Goal: Task Accomplishment & Management: Use online tool/utility

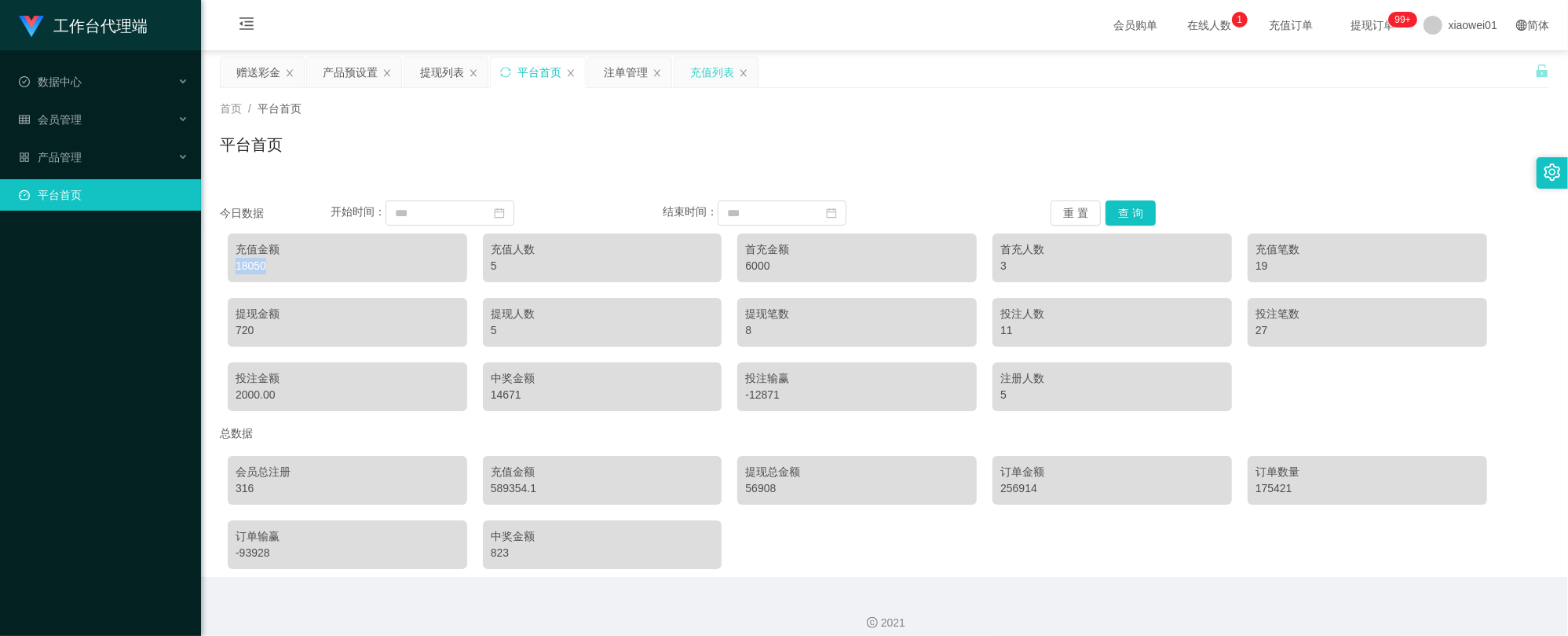
click at [695, 71] on div "充值列表" at bounding box center [712, 72] width 44 height 30
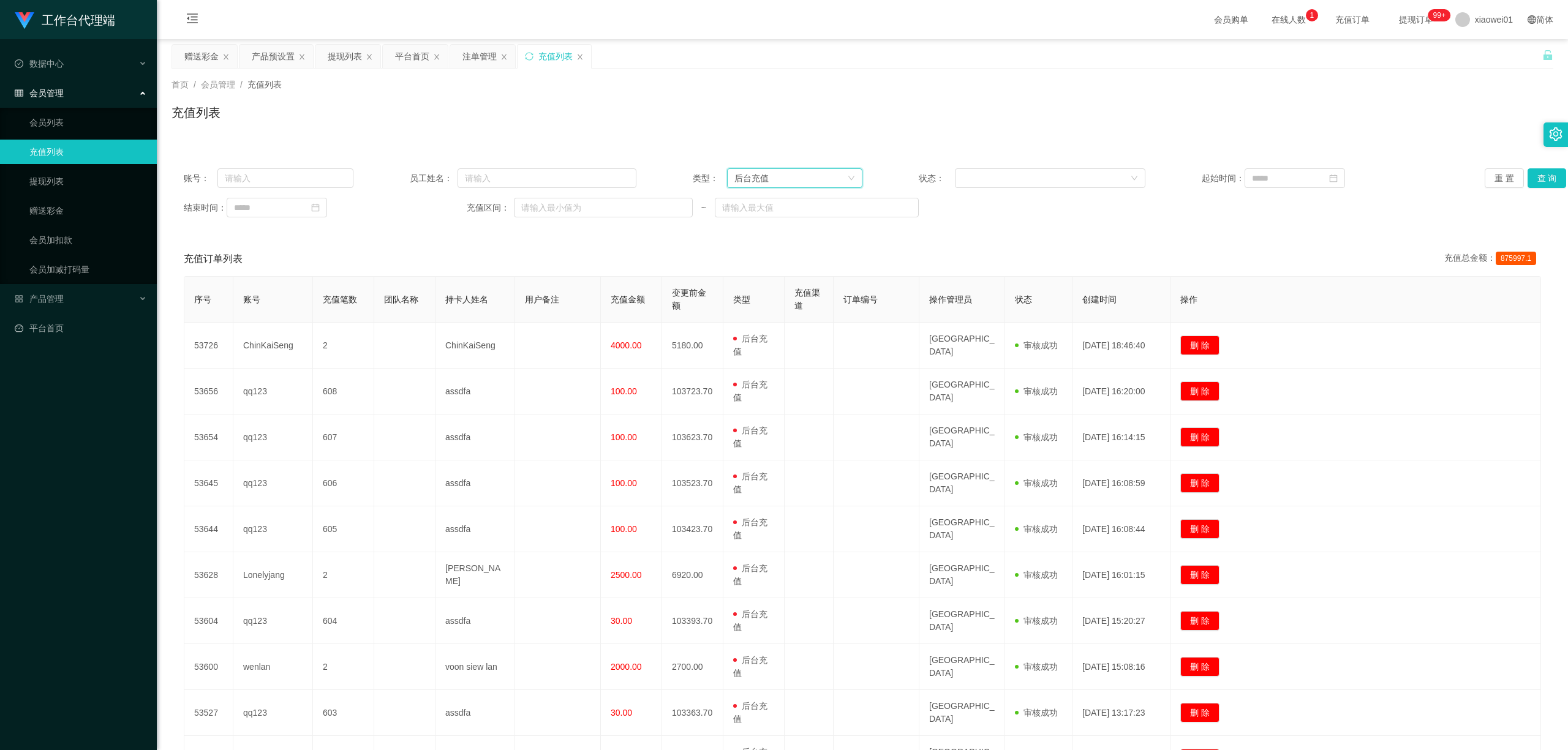
click at [826, 174] on div "后台充值" at bounding box center [790, 178] width 112 height 19
click at [785, 191] on ul "后台充值 会员入款 赠送彩金 注册赠送" at bounding box center [790, 231] width 135 height 83
click at [794, 180] on div "后台充值" at bounding box center [790, 178] width 112 height 19
click at [1222, 182] on button "查 询" at bounding box center [1547, 178] width 39 height 19
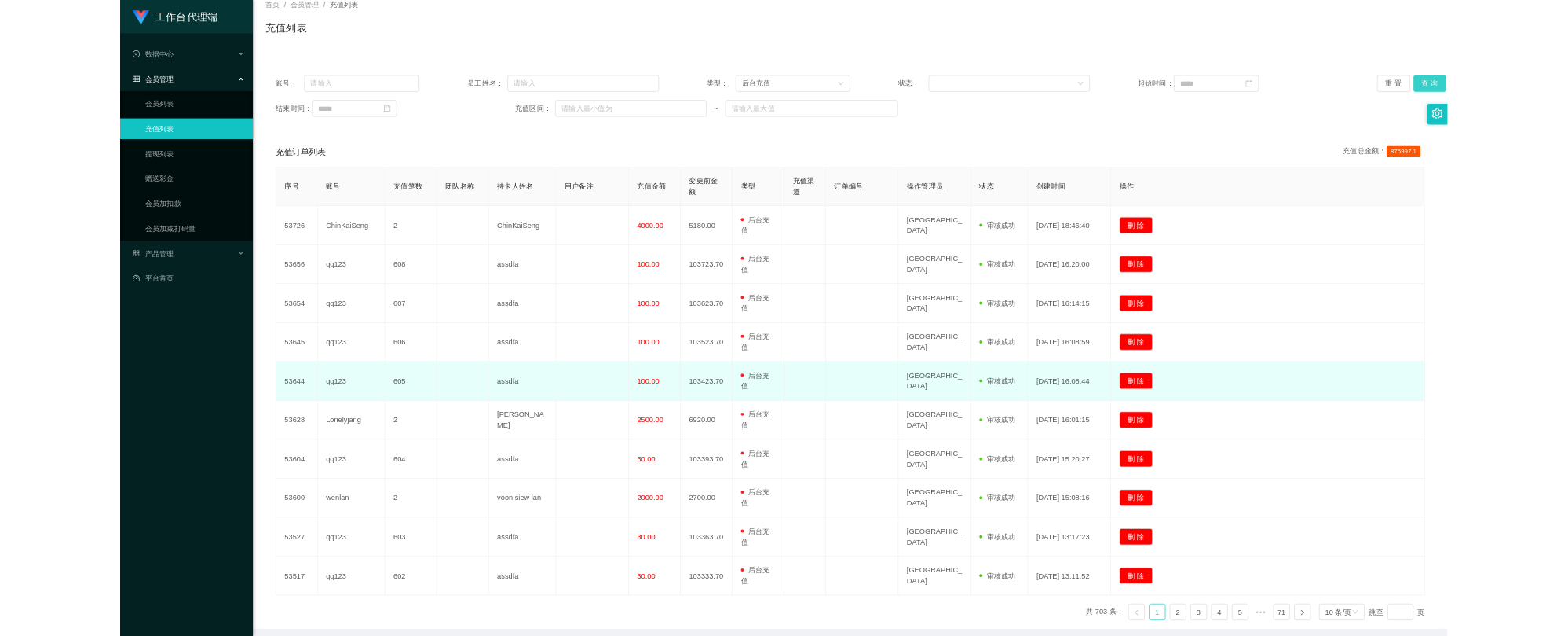
scroll to position [167, 0]
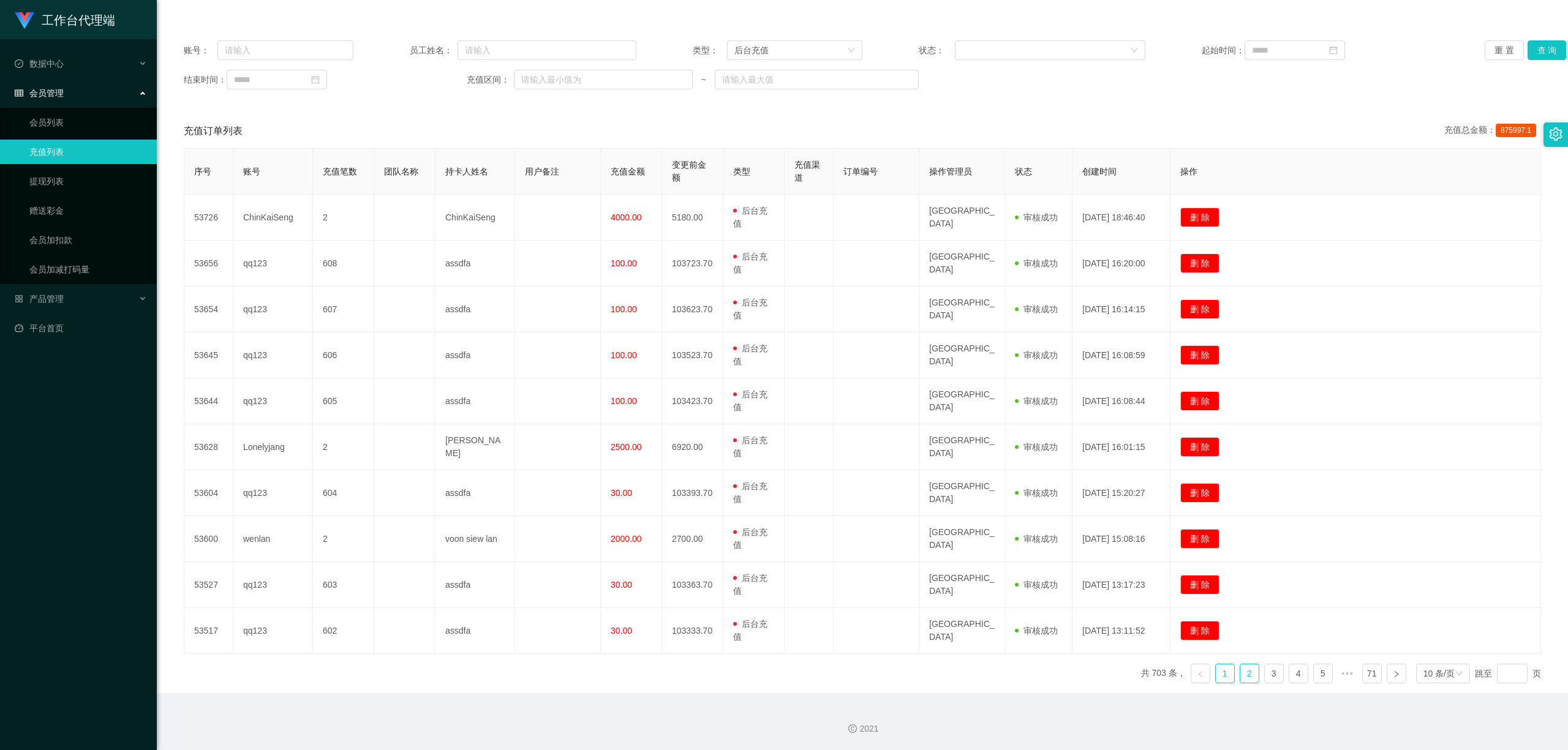
click at [1222, 495] on link "2" at bounding box center [1249, 674] width 19 height 19
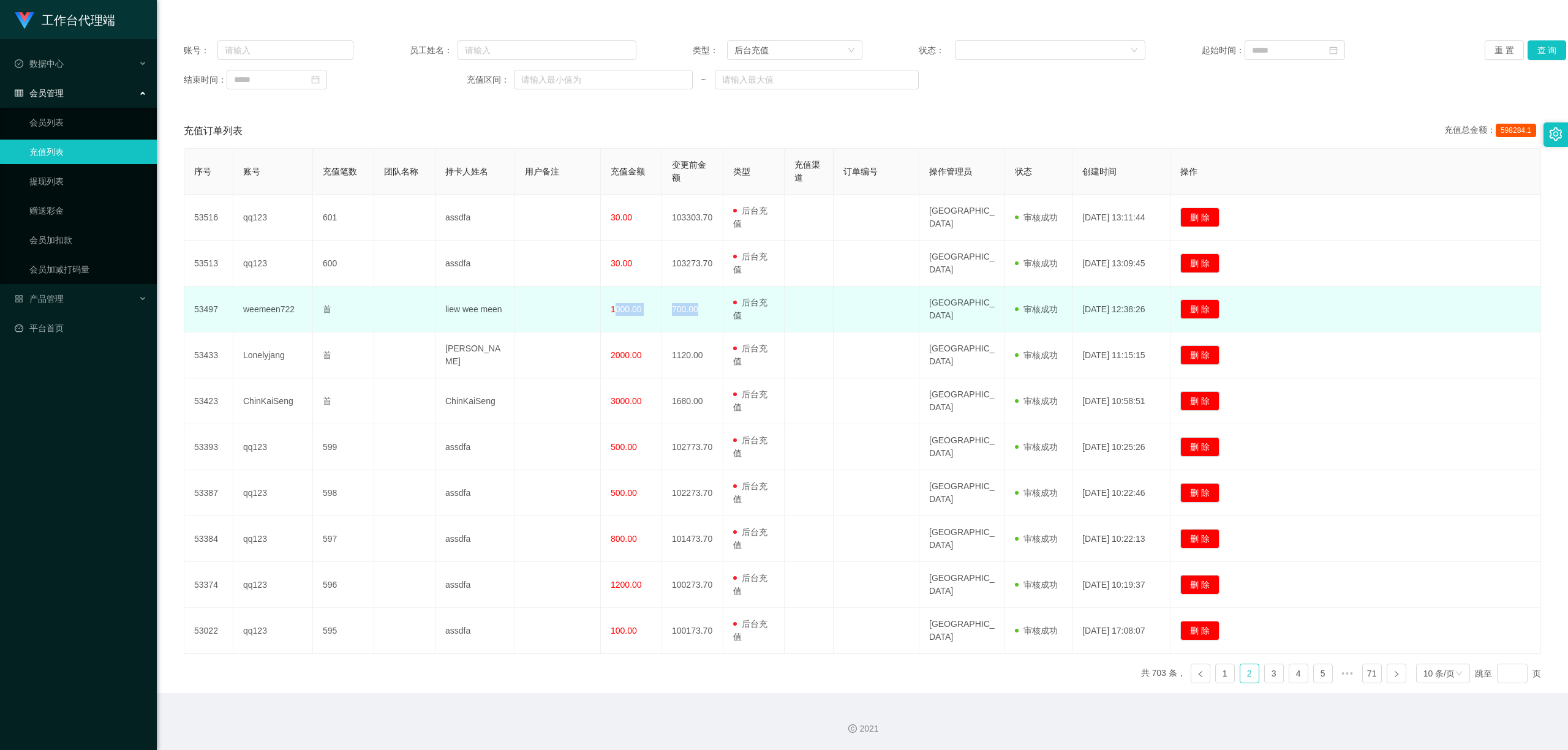
drag, startPoint x: 605, startPoint y: 292, endPoint x: 706, endPoint y: 309, distance: 102.4
click at [706, 309] on tr "53497 weemeen722 首 liew wee meen 1000.00 700.00 用户充值 后台充值 彩金 注册赠送 shenyang 审核驳回…" at bounding box center [862, 309] width 1356 height 46
click at [621, 312] on td "1000.00" at bounding box center [631, 309] width 61 height 46
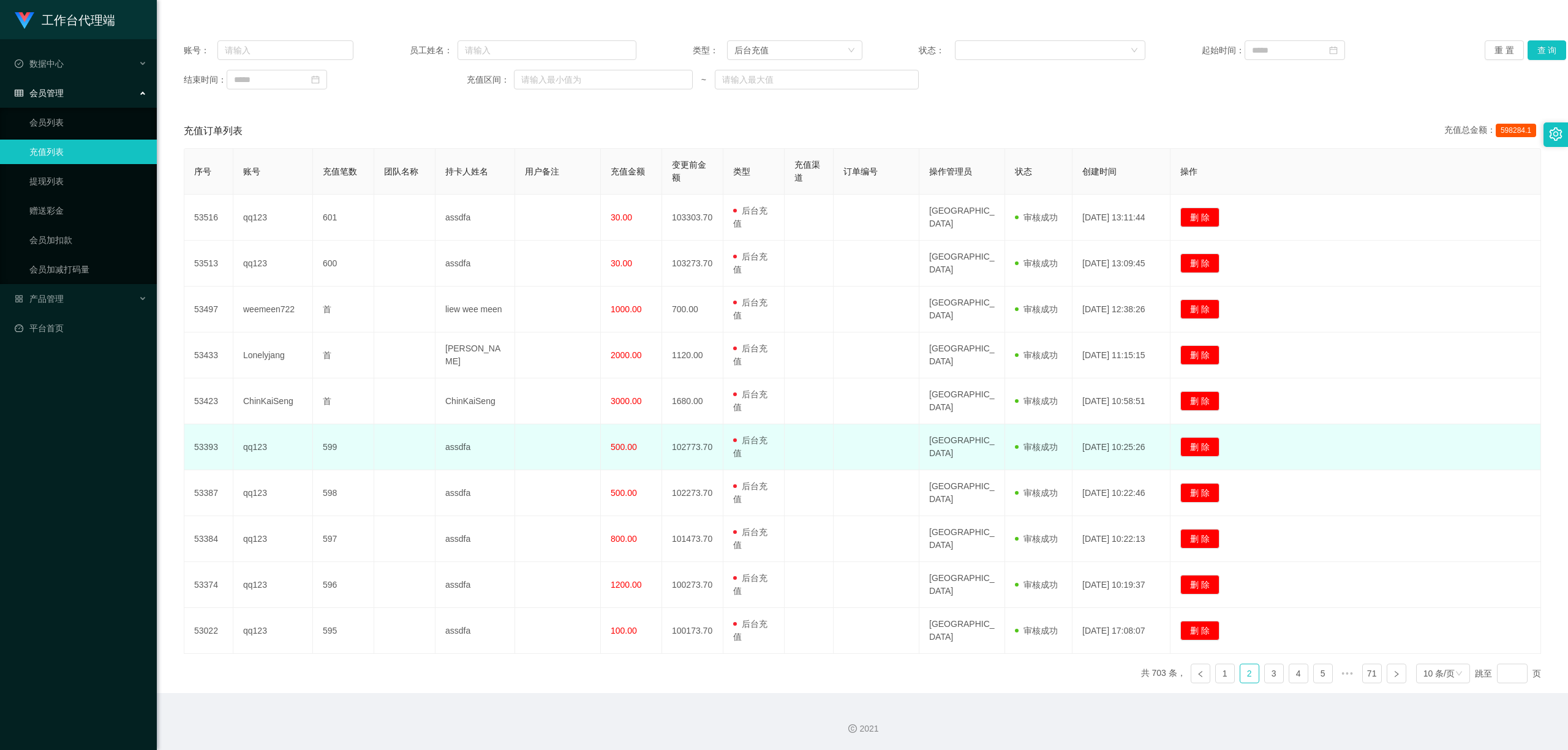
click at [670, 426] on td "102773.70" at bounding box center [693, 447] width 61 height 46
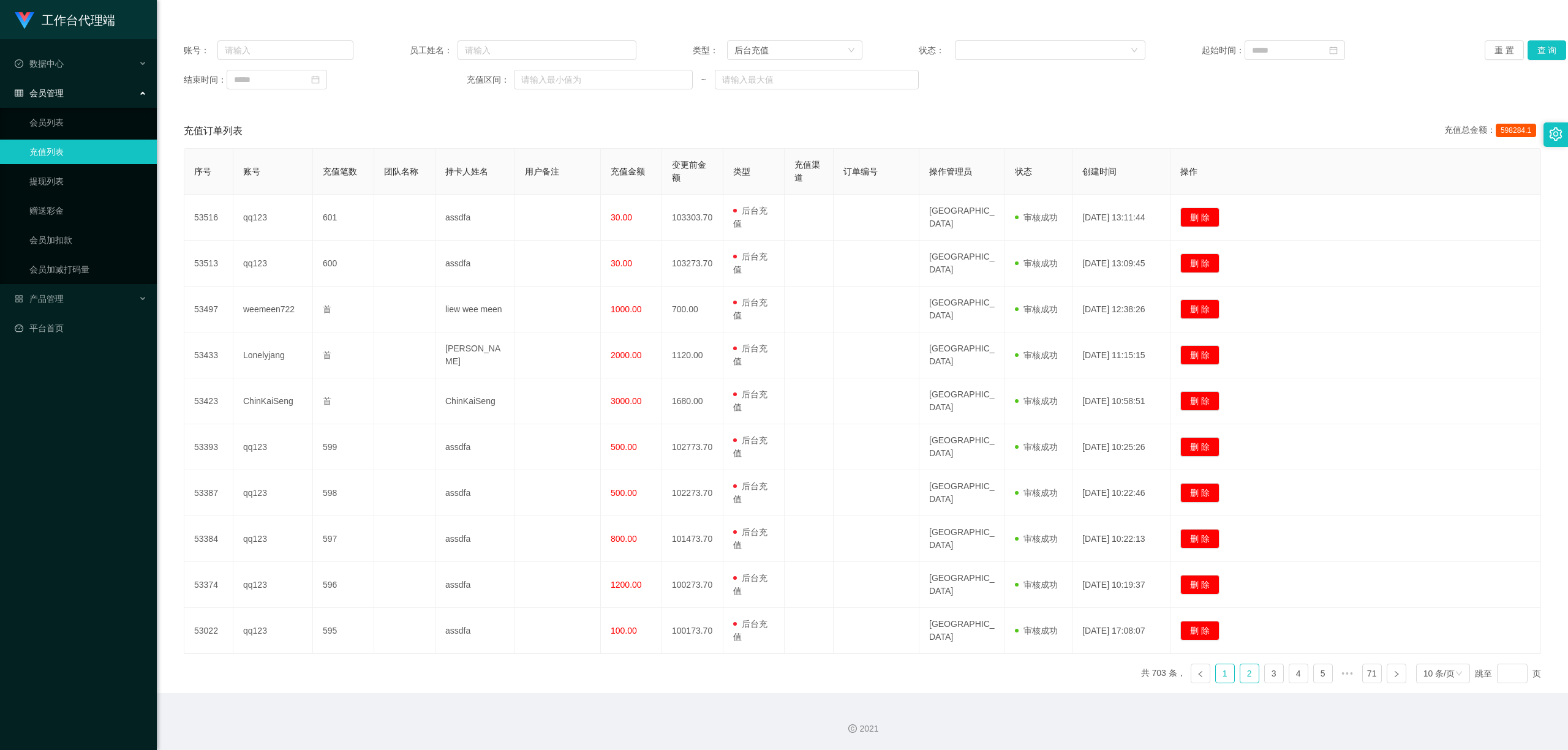
click at [1218, 495] on link "1" at bounding box center [1225, 674] width 19 height 19
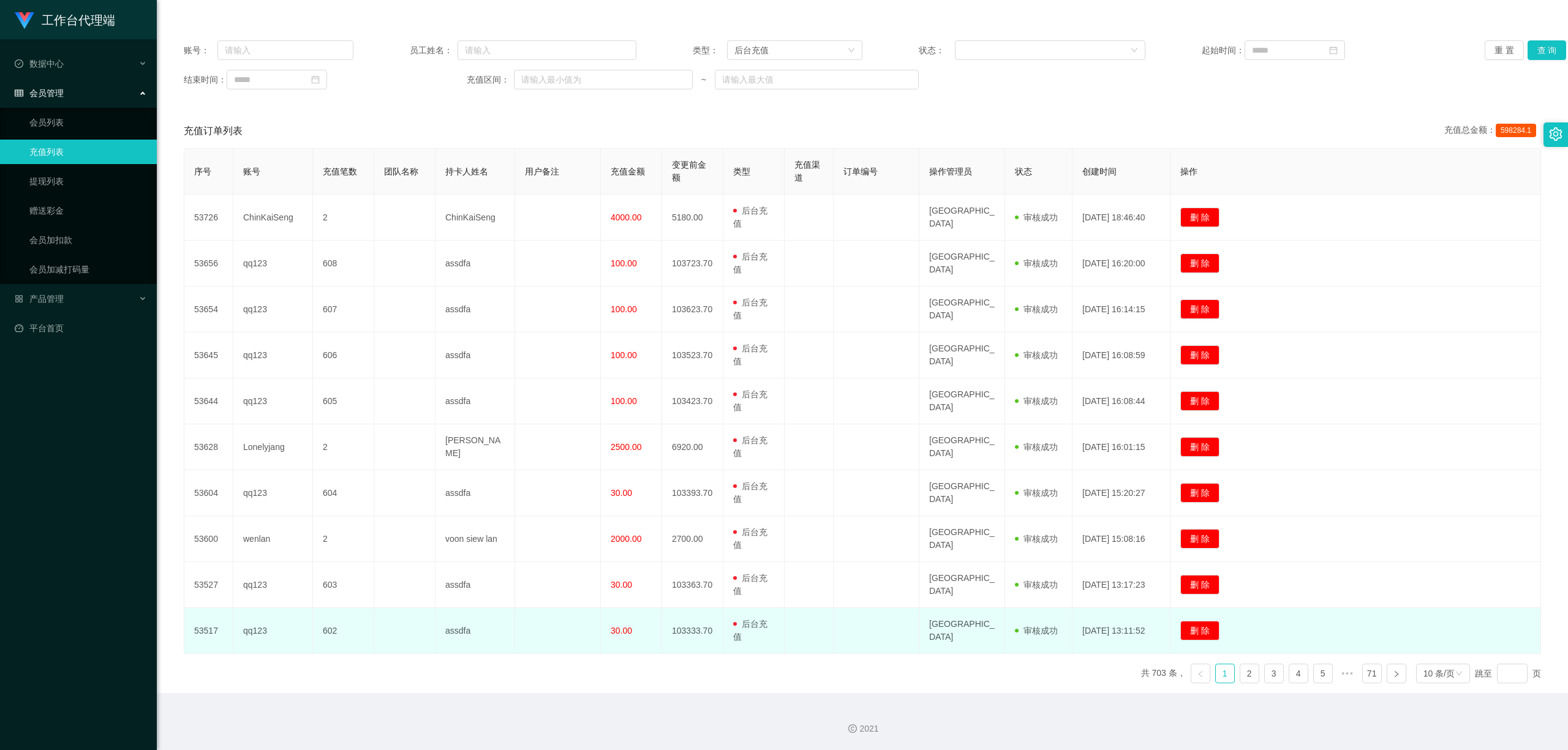
drag, startPoint x: 722, startPoint y: 608, endPoint x: 744, endPoint y: 608, distance: 22.0
click at [721, 495] on td "103333.70" at bounding box center [693, 630] width 61 height 46
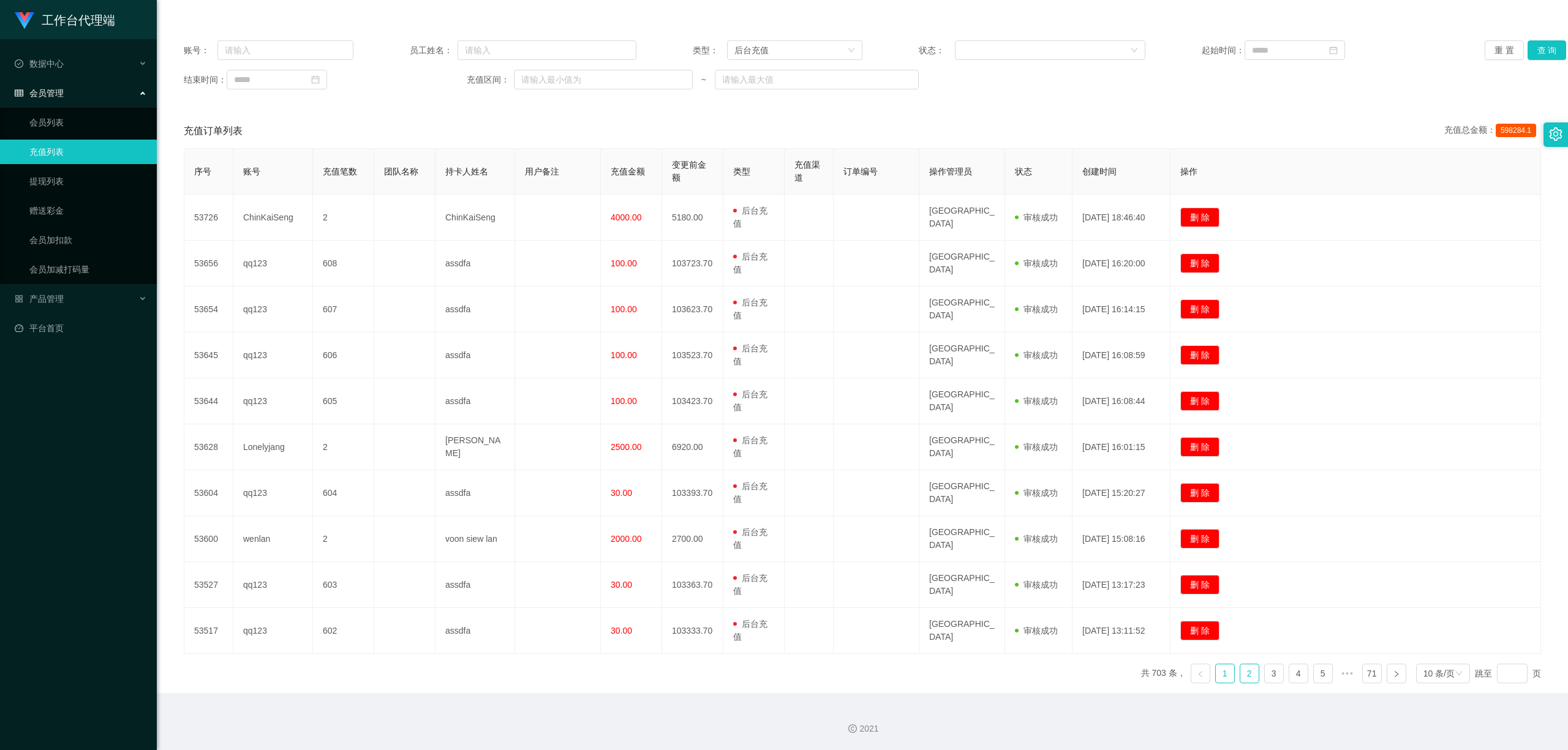
click at [1222, 495] on link "2" at bounding box center [1249, 674] width 19 height 19
click at [1215, 495] on li "1" at bounding box center [1224, 673] width 19 height 19
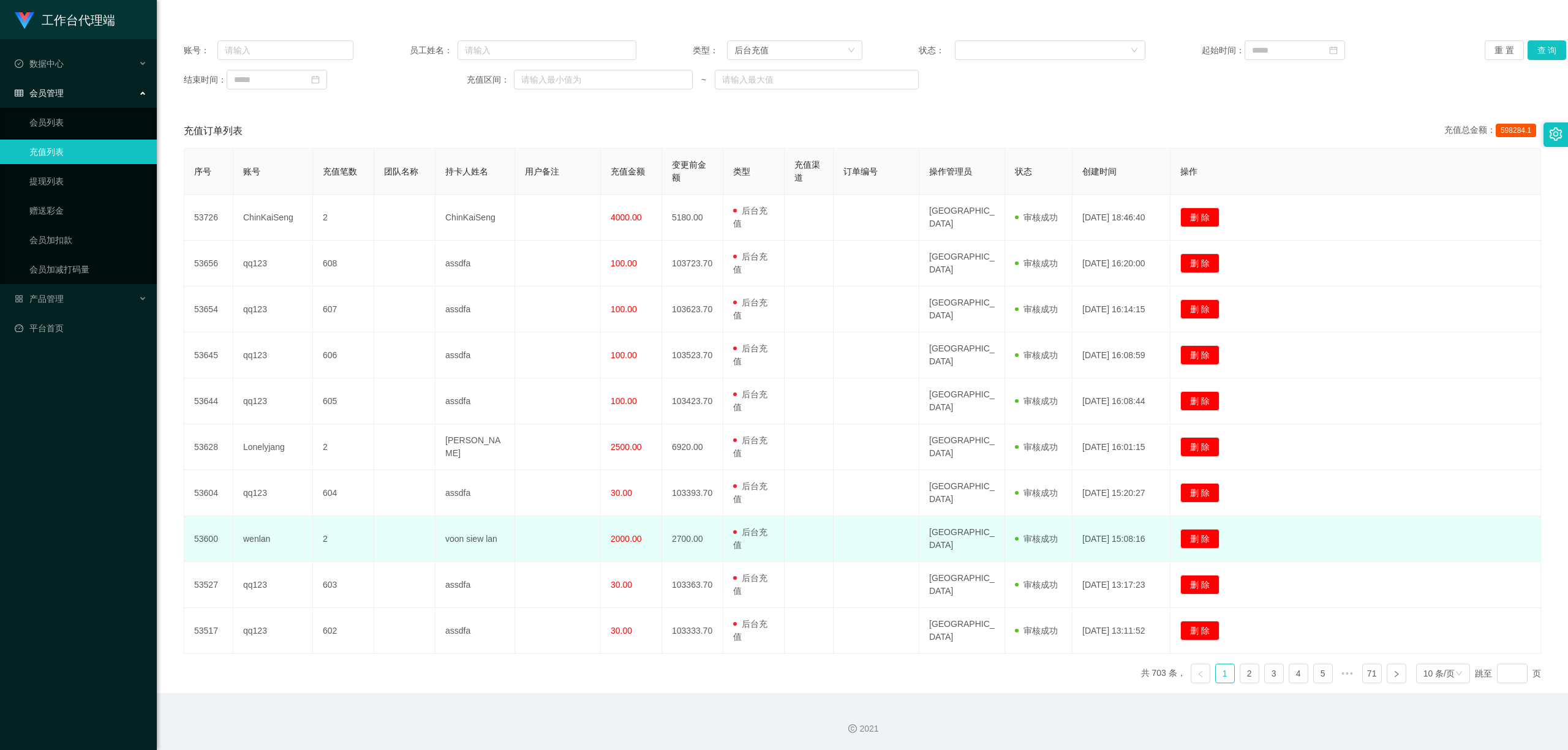
click at [622, 495] on td "2000.00" at bounding box center [631, 539] width 61 height 46
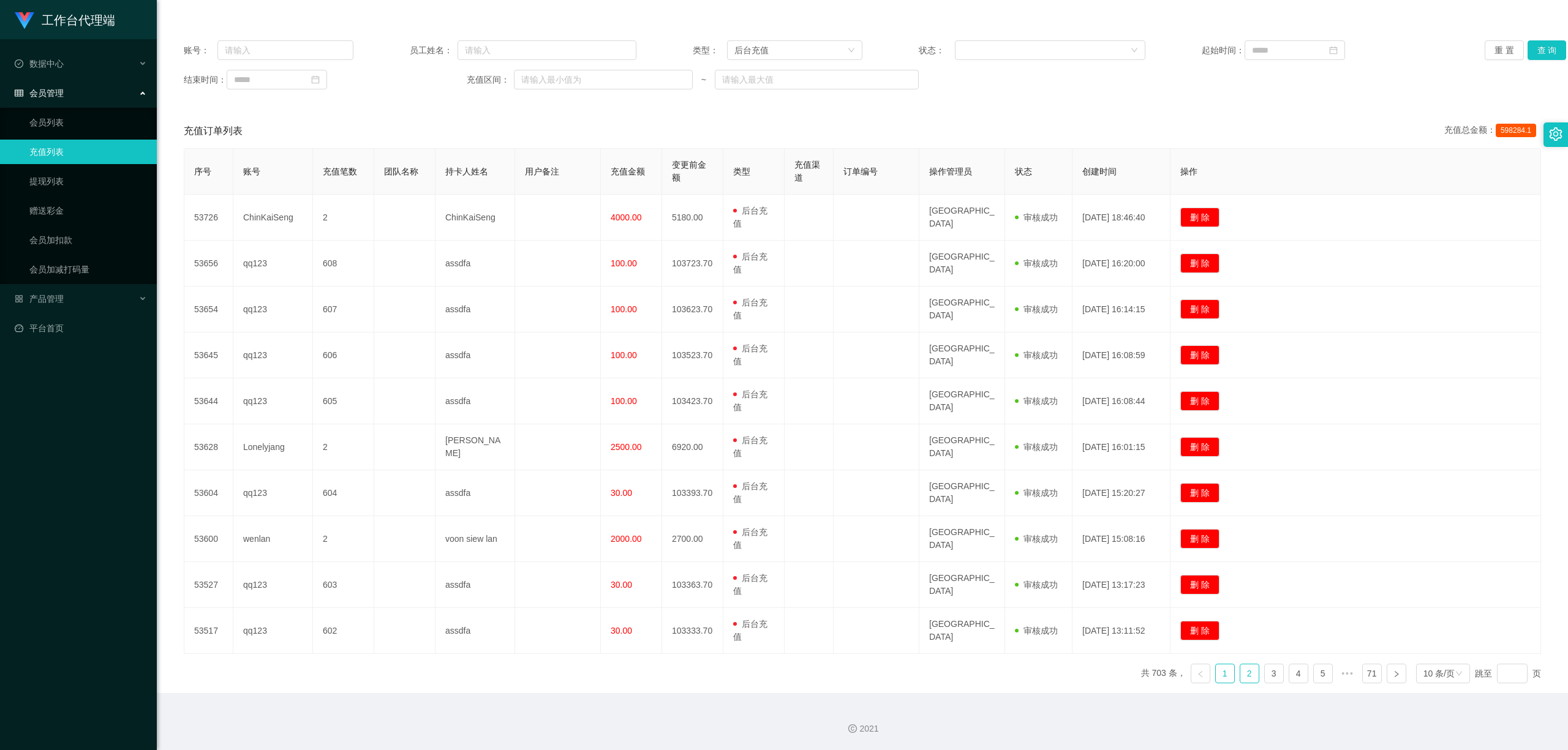
click at [1222, 495] on link "2" at bounding box center [1249, 674] width 19 height 19
click at [1215, 495] on link "1" at bounding box center [1225, 674] width 19 height 19
